Goal: Communication & Community: Answer question/provide support

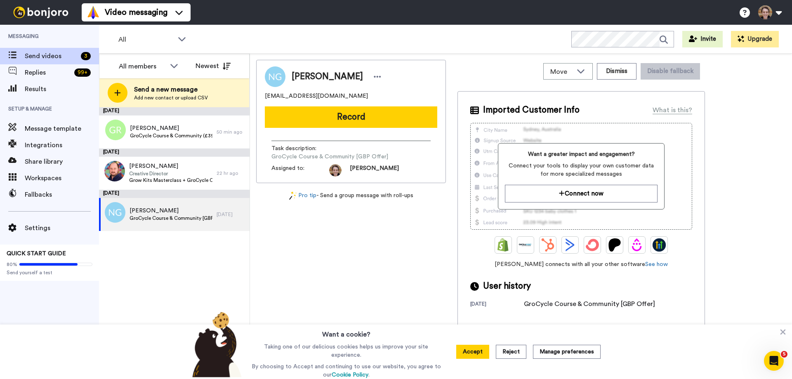
click at [183, 220] on span "GroCycle Course & Community [GBP Offer]" at bounding box center [170, 218] width 83 height 7
click at [179, 217] on span "GroCycle Course & Community [GBP Offer]" at bounding box center [170, 218] width 83 height 7
drag, startPoint x: 344, startPoint y: 100, endPoint x: 265, endPoint y: 99, distance: 78.8
click at [265, 99] on div "[PERSON_NAME] [EMAIL_ADDRESS][DOMAIN_NAME] Record Task description : GroCycle C…" at bounding box center [351, 121] width 190 height 123
copy div "[EMAIL_ADDRESS][DOMAIN_NAME] R"
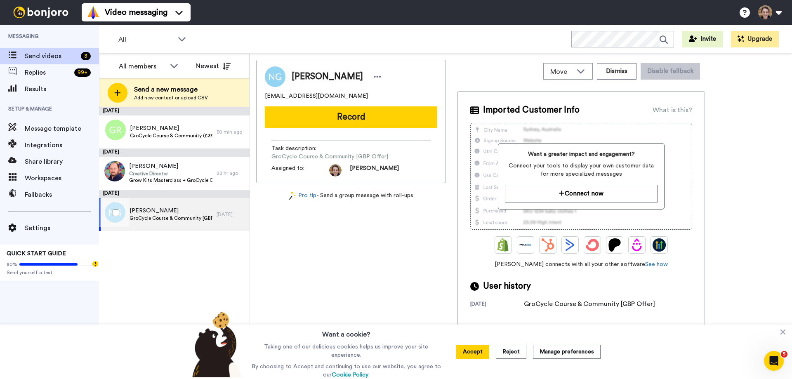
click at [217, 212] on div "[DATE]" at bounding box center [230, 214] width 29 height 7
click at [332, 115] on button "Record" at bounding box center [351, 116] width 172 height 21
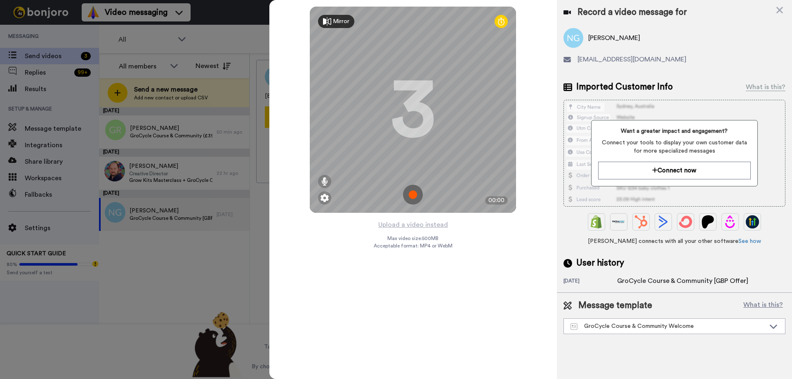
click at [413, 193] on img at bounding box center [413, 195] width 20 height 20
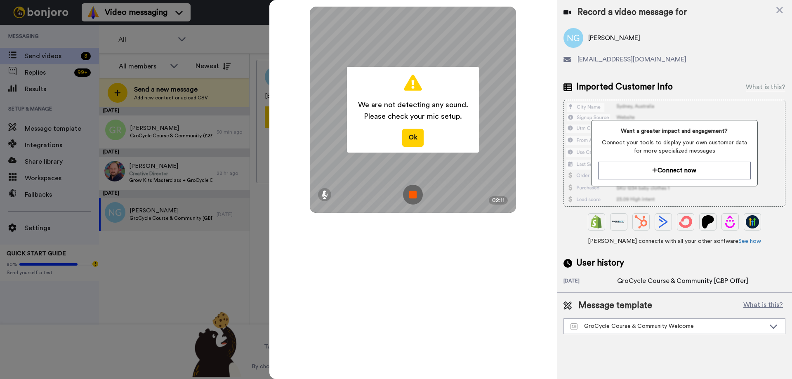
click at [415, 191] on img at bounding box center [413, 195] width 20 height 20
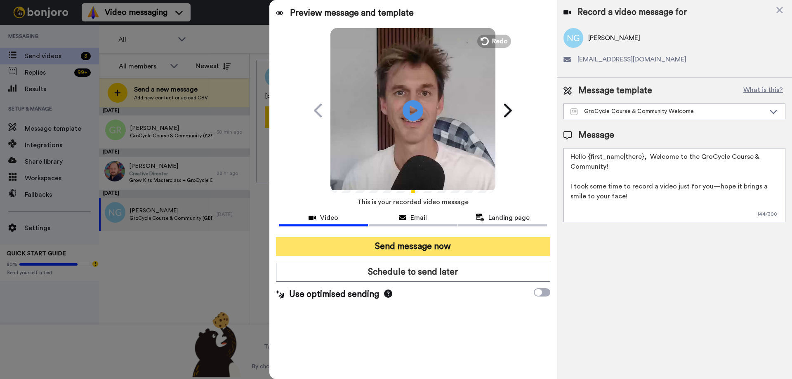
click at [435, 242] on button "Send message now" at bounding box center [413, 246] width 274 height 19
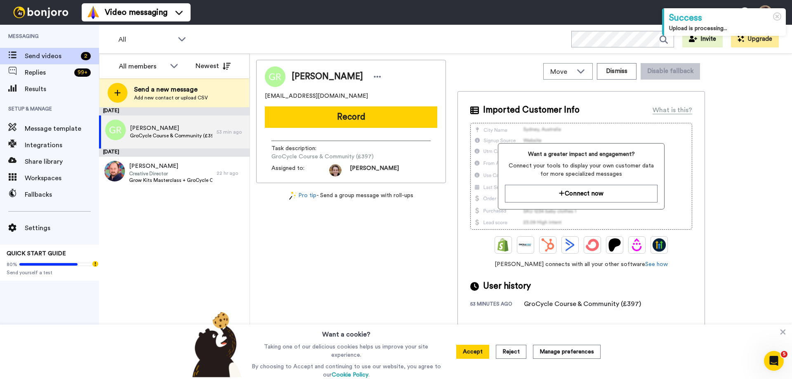
click at [412, 246] on div "[PERSON_NAME] [EMAIL_ADDRESS][DOMAIN_NAME] Record Task description : GroCycle C…" at bounding box center [351, 218] width 190 height 317
